Goal: Transaction & Acquisition: Purchase product/service

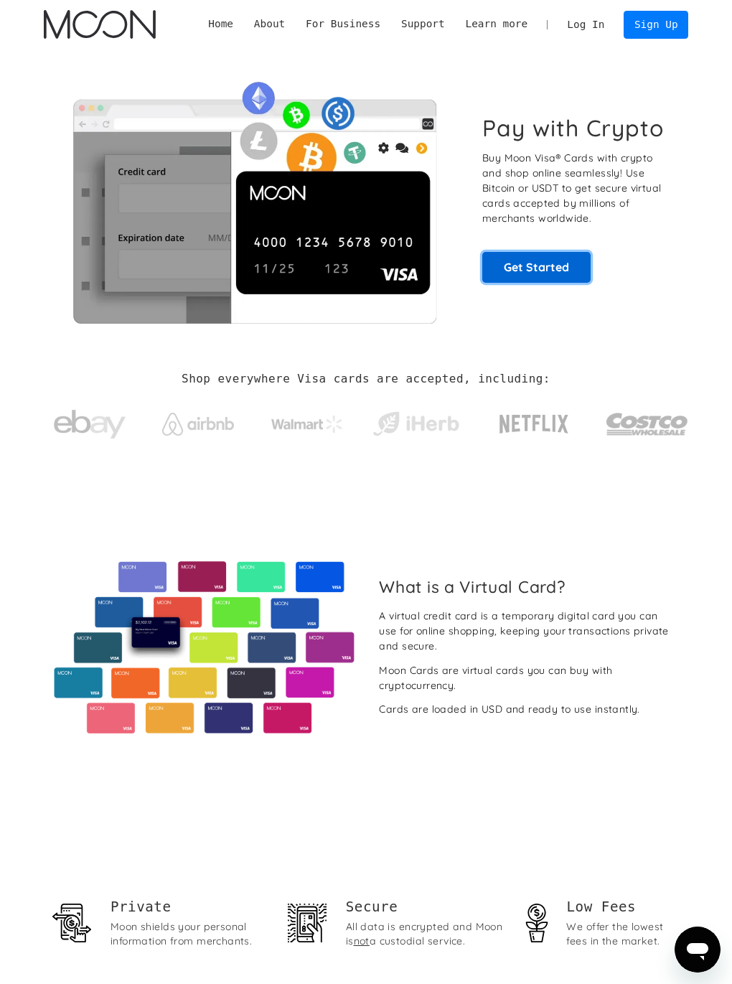
click at [552, 271] on link "Get Started" at bounding box center [536, 267] width 109 height 31
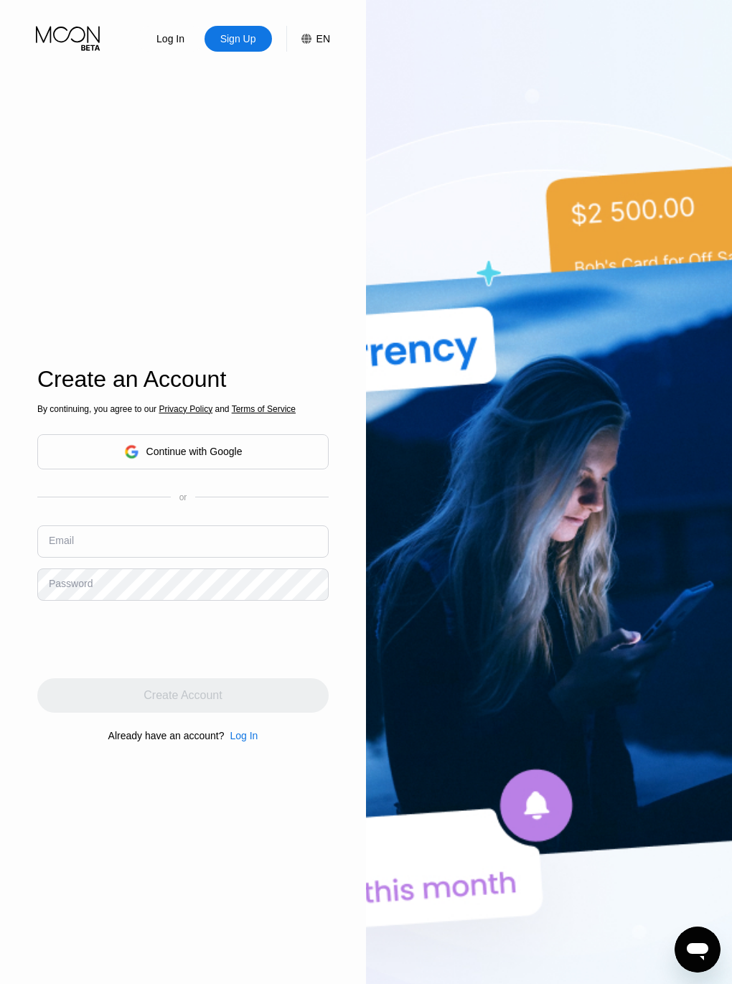
click at [167, 447] on div "Continue with Google" at bounding box center [194, 451] width 96 height 11
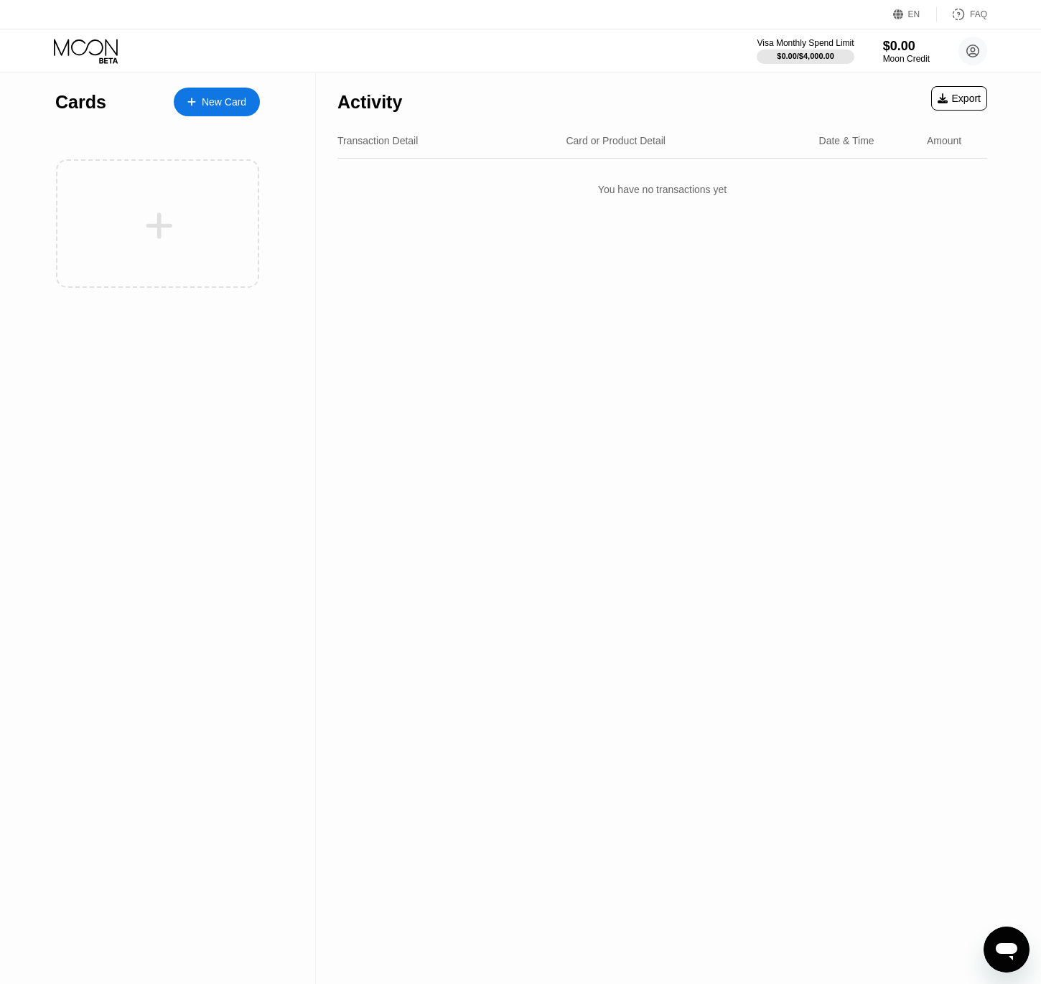
click at [212, 101] on div "New Card" at bounding box center [224, 102] width 45 height 12
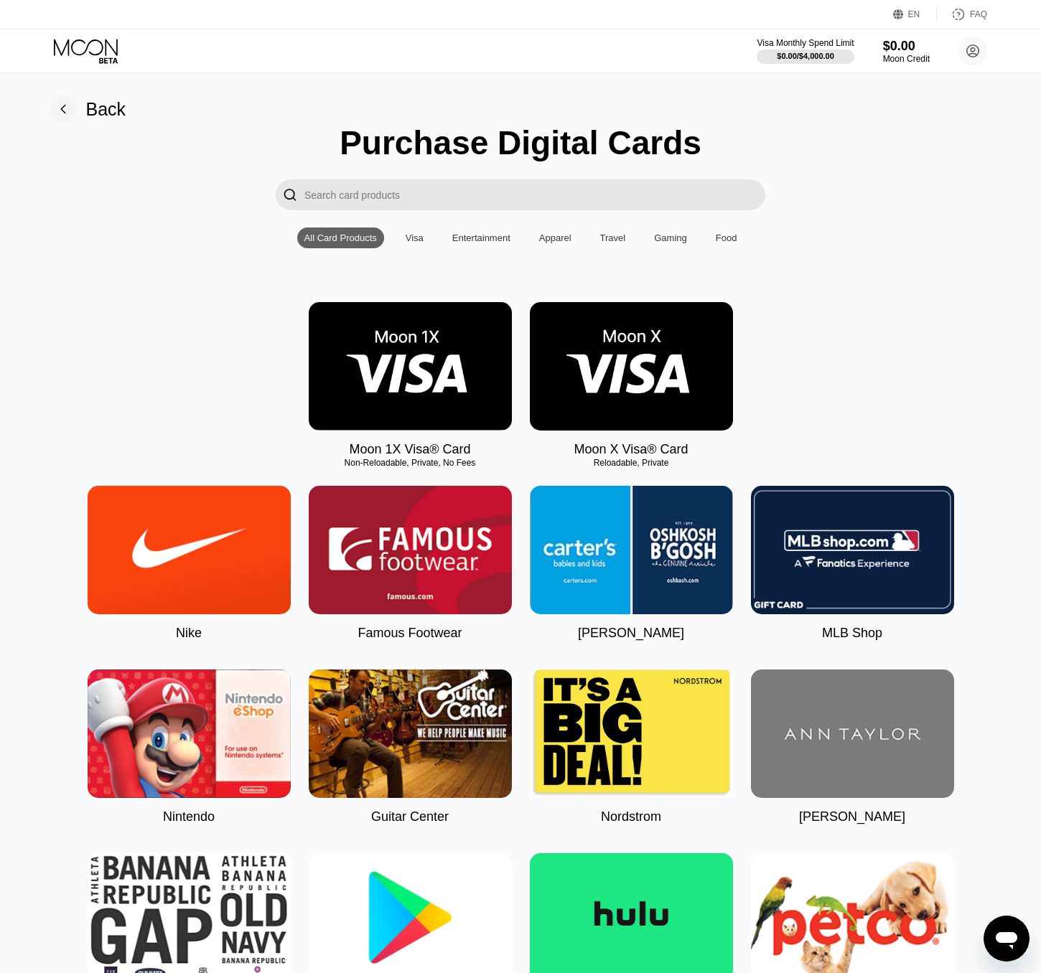
click at [436, 385] on img at bounding box center [410, 366] width 203 height 128
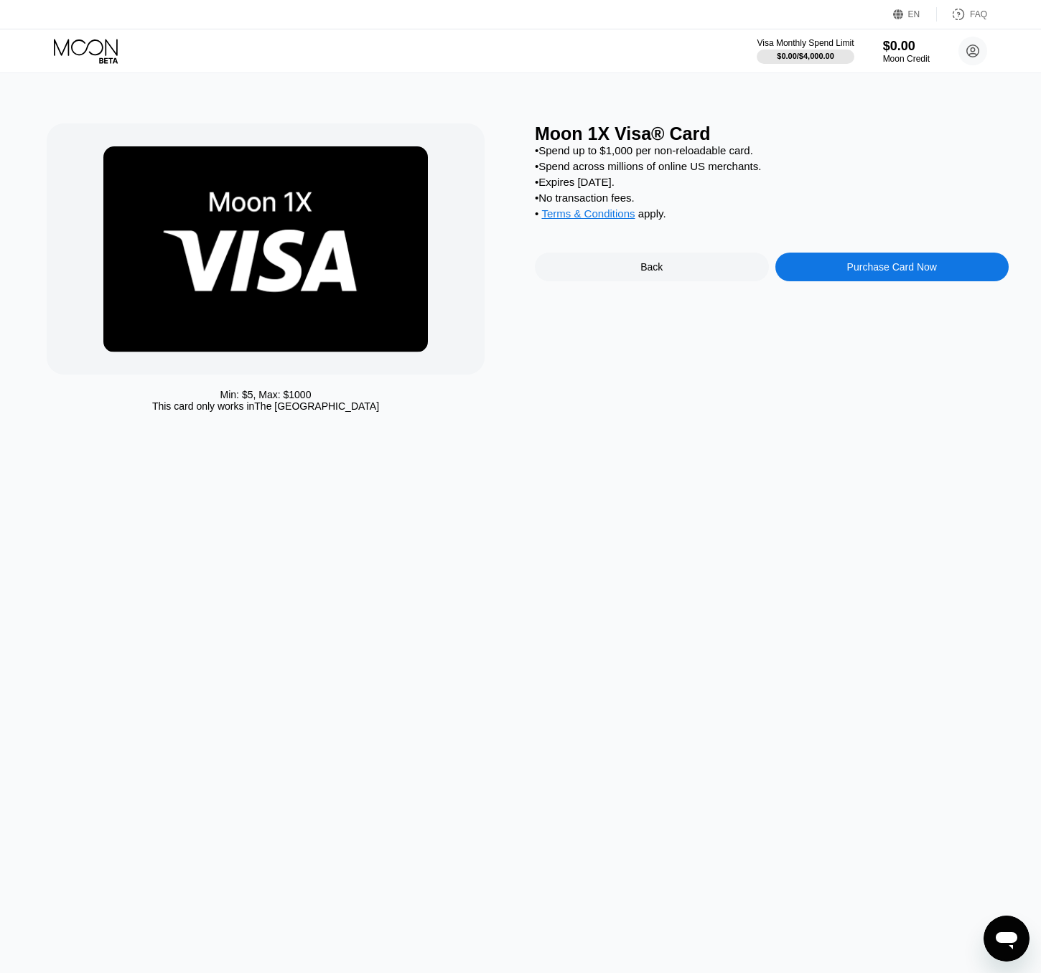
click at [742, 272] on div "Purchase Card Now" at bounding box center [892, 266] width 90 height 11
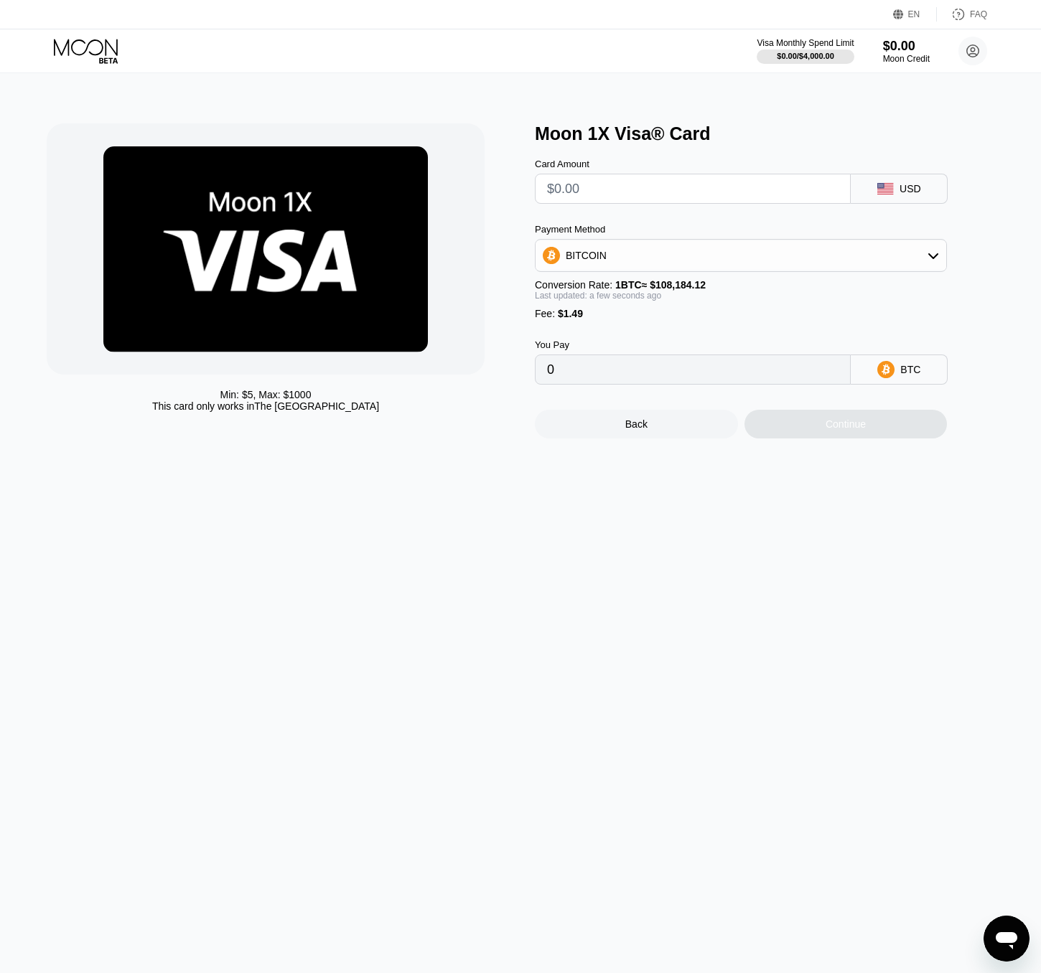
click at [592, 192] on input "text" at bounding box center [692, 188] width 291 height 29
click at [742, 192] on icon at bounding box center [885, 188] width 16 height 11
click at [724, 195] on input "text" at bounding box center [692, 188] width 291 height 29
type input "$3"
type input "0.00004151"
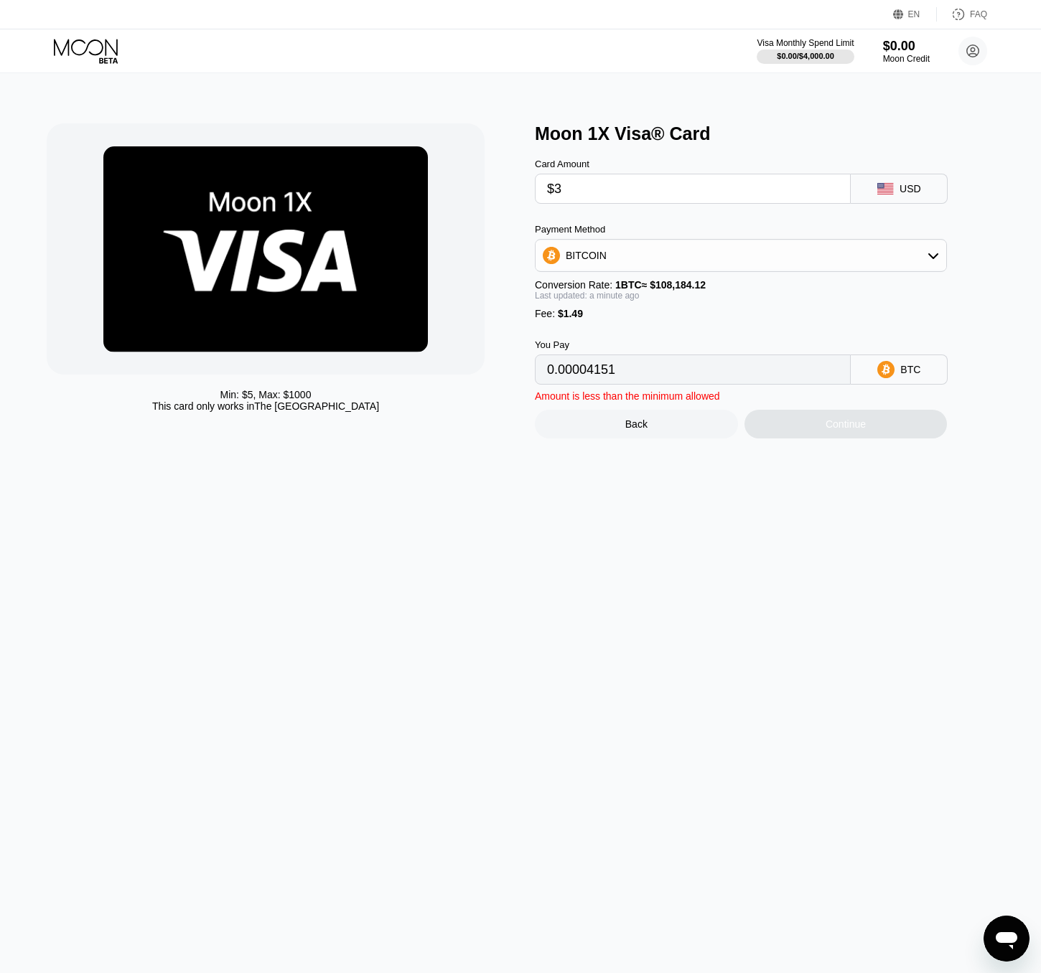
type input "$30"
type input "0.00029108"
type input "$300"
type input "0.00278683"
type input "$300"
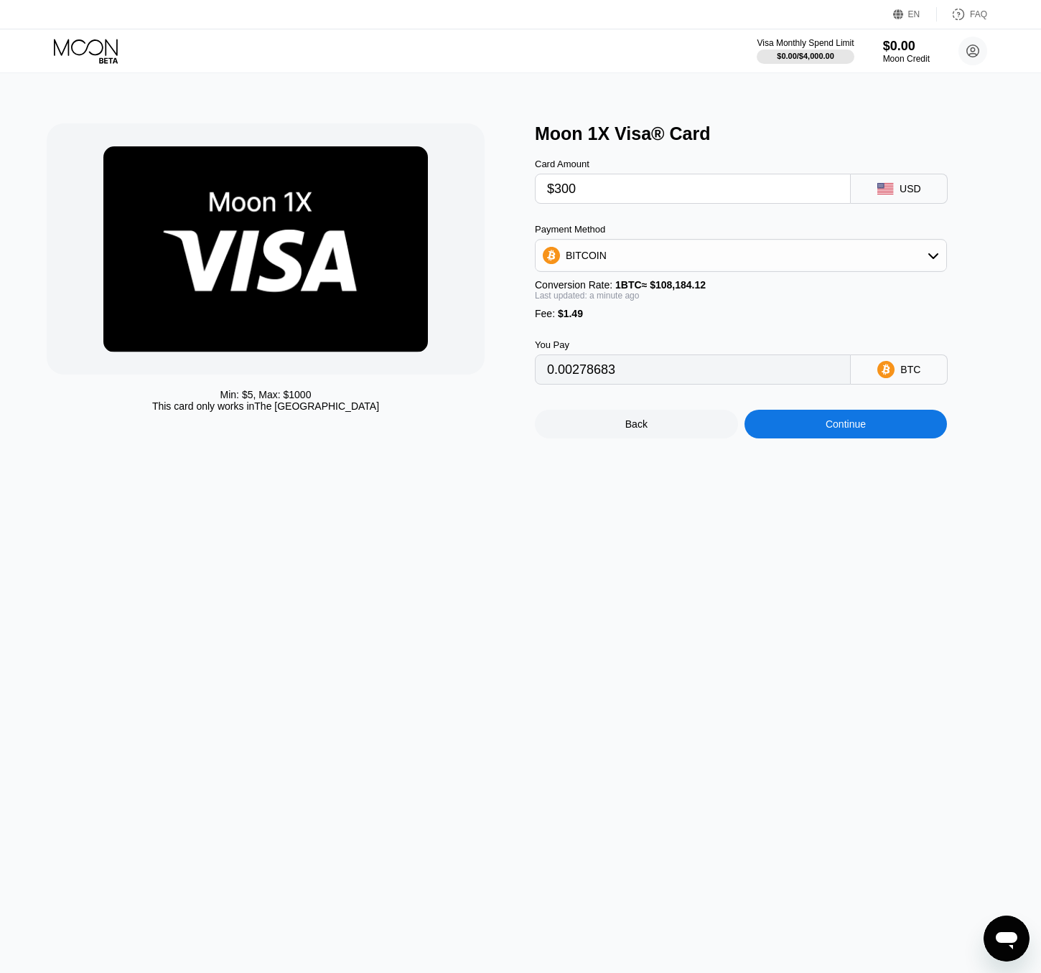
click at [742, 607] on div "Min: $ 5 , Max: $ 1000 This card only works in The United States Moon 1X Visa® …" at bounding box center [521, 523] width 1052 height 900
click at [742, 373] on icon at bounding box center [885, 369] width 17 height 17
click at [742, 541] on div "Min: $ 5 , Max: $ 1000 This card only works in The United States Moon 1X Visa® …" at bounding box center [521, 523] width 1052 height 900
click at [676, 268] on div "BITCOIN" at bounding box center [741, 255] width 411 height 29
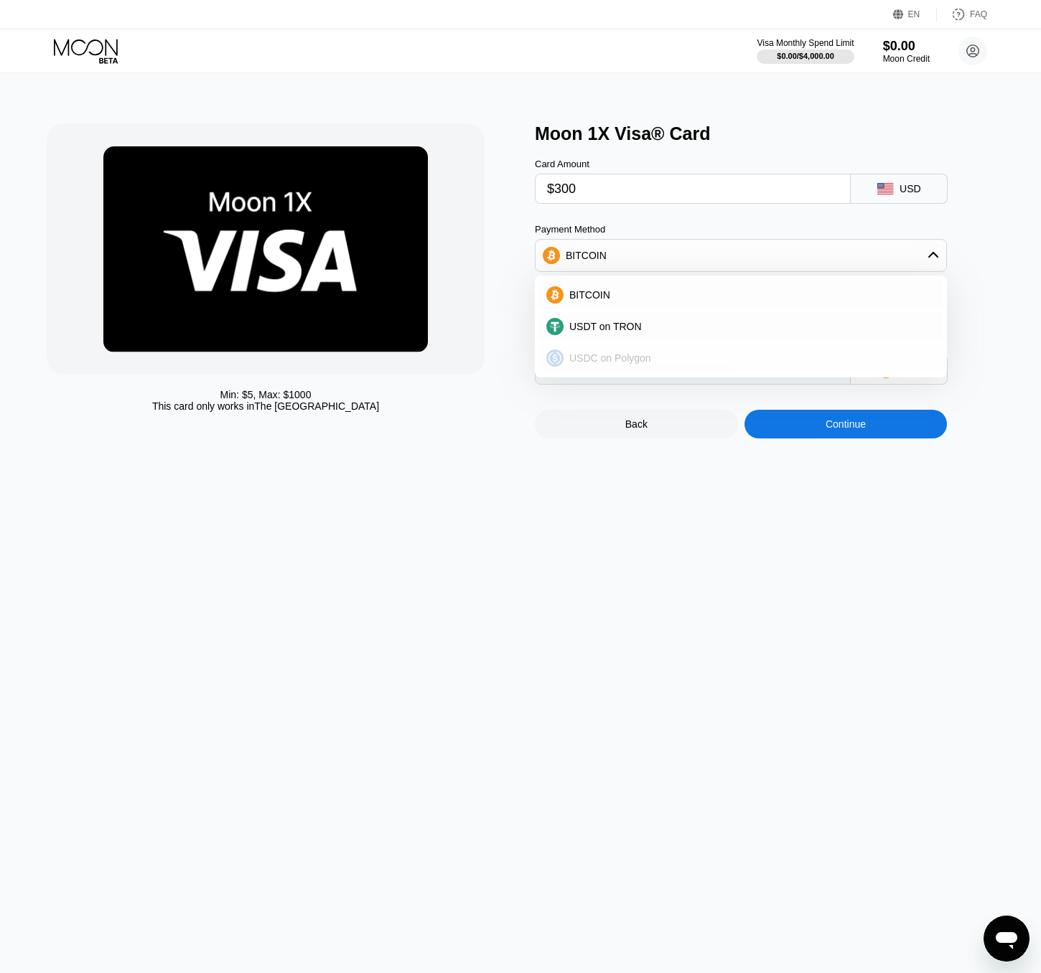
click at [597, 361] on span "USDC on Polygon" at bounding box center [610, 357] width 82 height 11
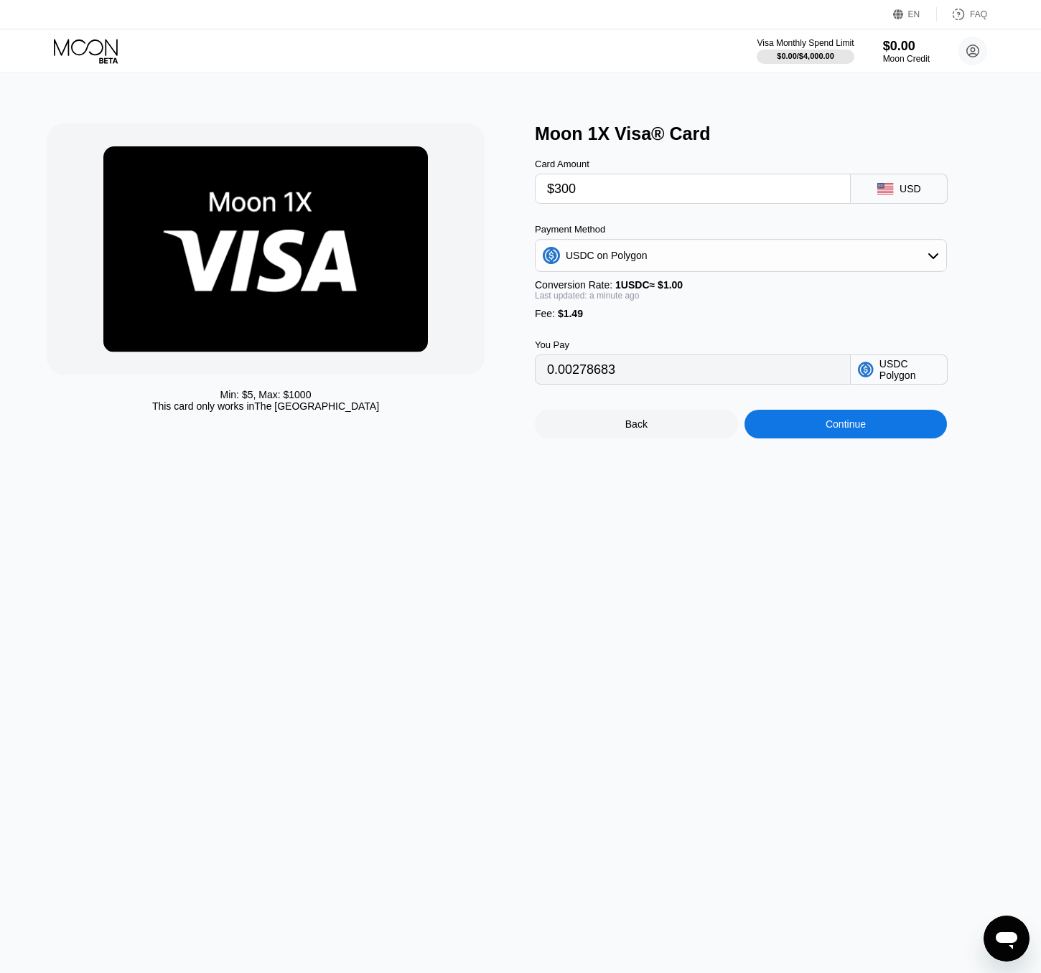
type input "301.49000000"
click at [701, 503] on div "Min: $ 5 , Max: $ 1000 This card only works in The United States Moon 1X Visa® …" at bounding box center [521, 523] width 1052 height 900
click at [787, 432] on div "Continue" at bounding box center [845, 424] width 203 height 29
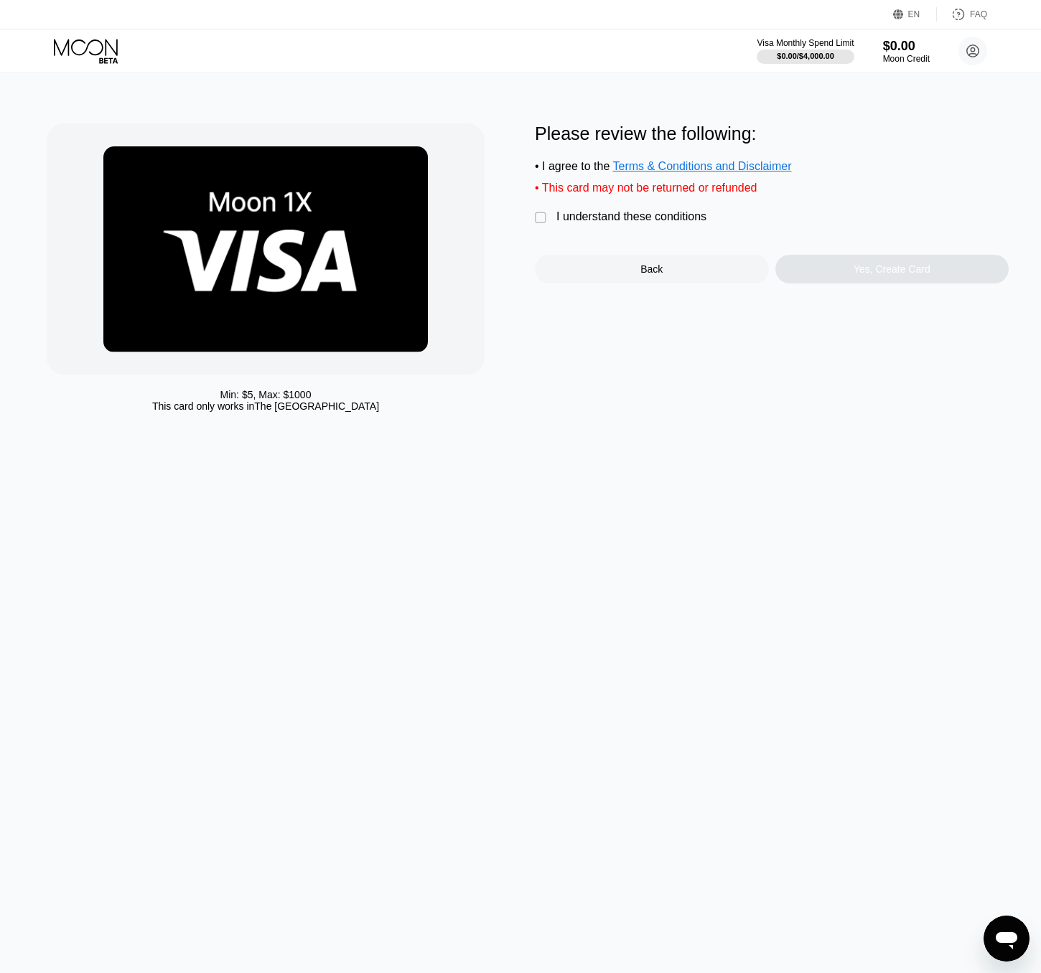
click at [554, 220] on div " I understand these conditions" at bounding box center [624, 217] width 179 height 15
click at [880, 274] on div "Yes, Create Card" at bounding box center [892, 268] width 77 height 11
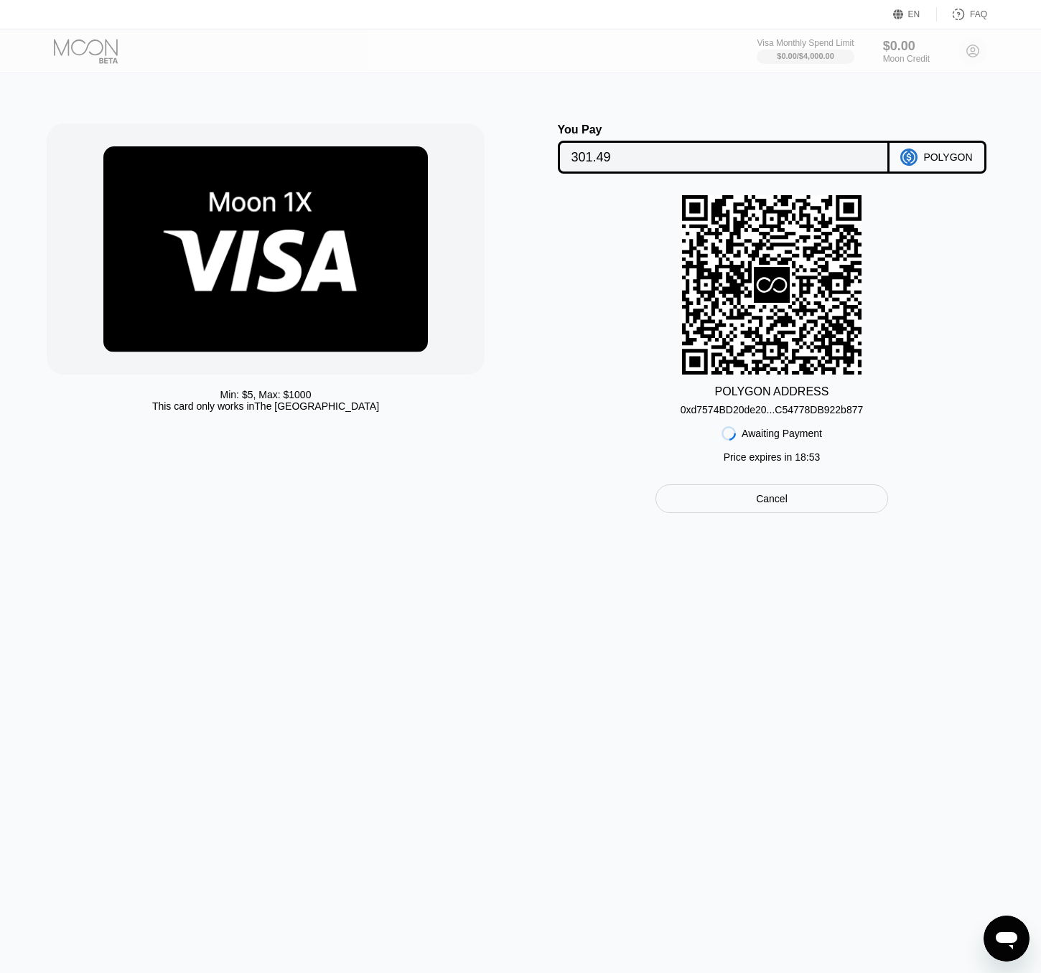
click at [743, 411] on div "0xd7574BD20de20...C54778DB922b877" at bounding box center [772, 409] width 183 height 11
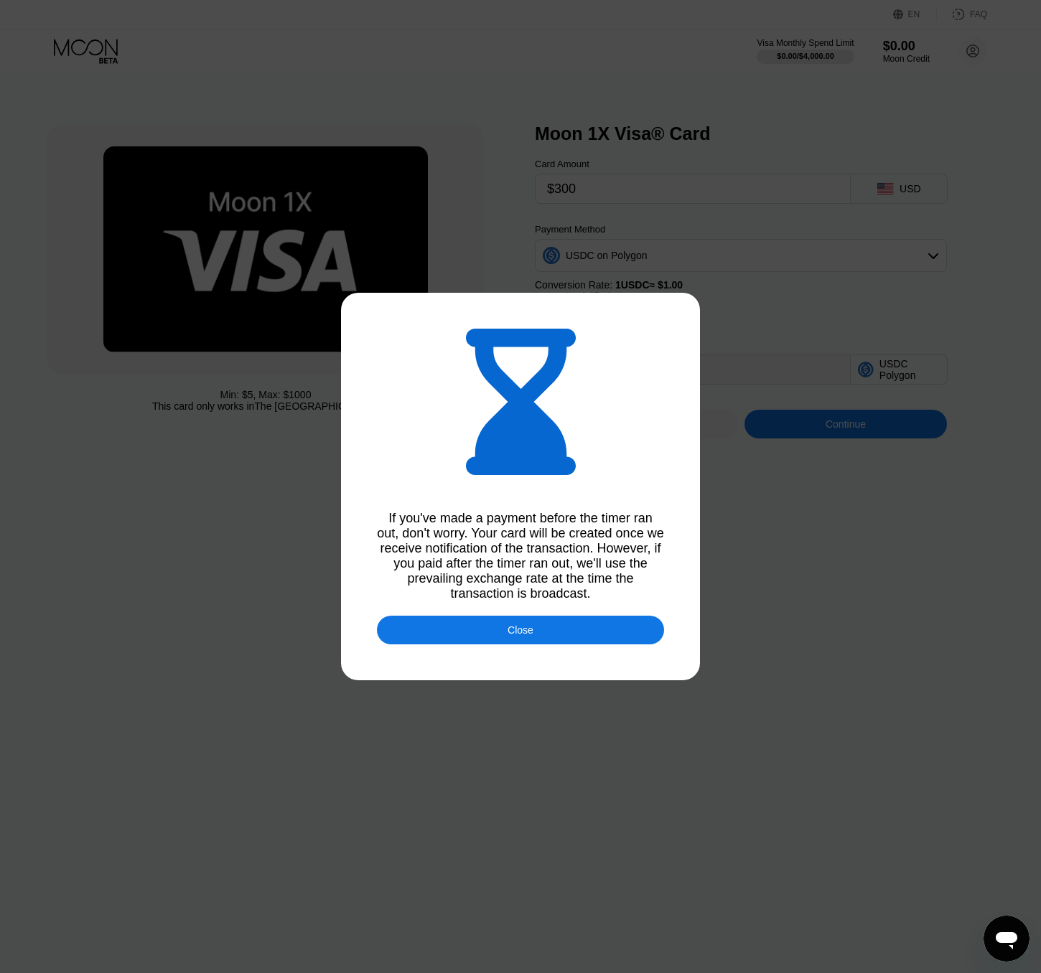
click at [449, 632] on div "Close" at bounding box center [520, 630] width 287 height 29
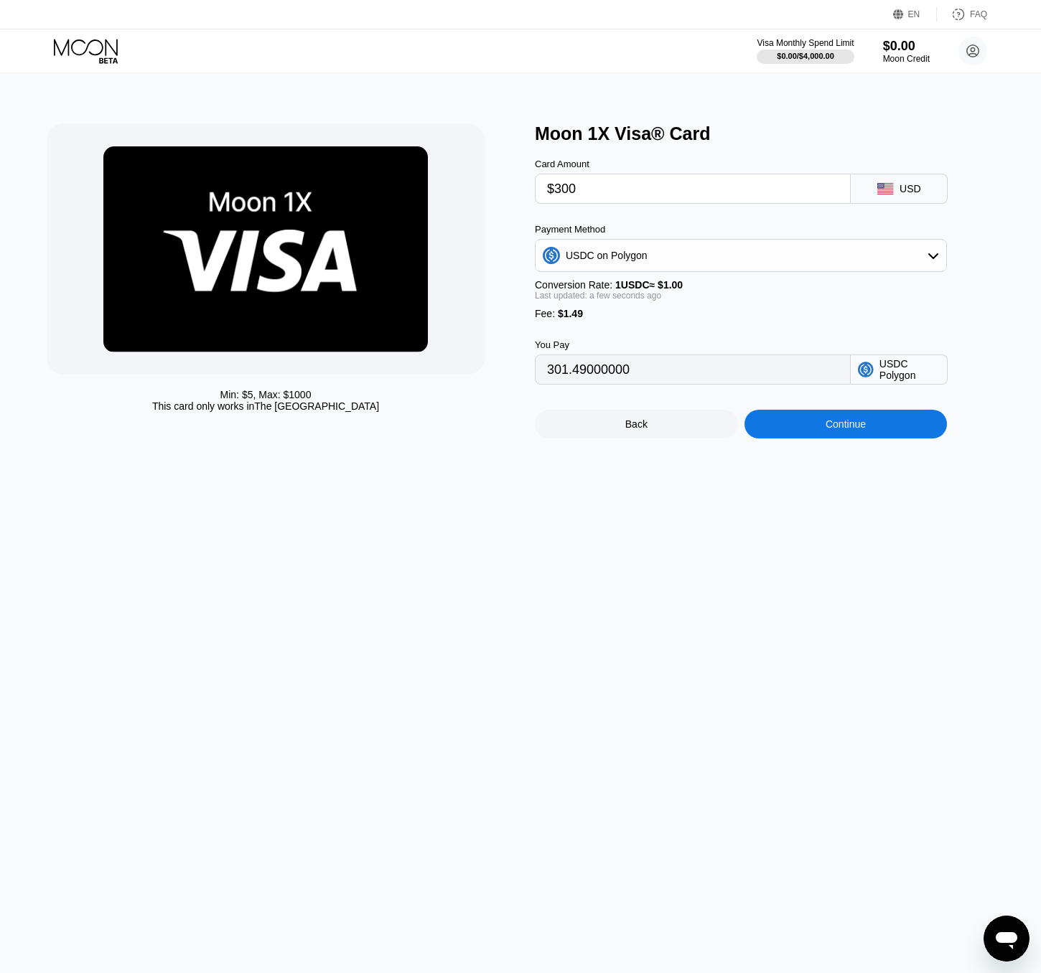
click at [688, 528] on div "Min: $ 5 , Max: $ 1000 This card only works in The United States Moon 1X Visa® …" at bounding box center [521, 523] width 1052 height 900
